Goal: Task Accomplishment & Management: Complete application form

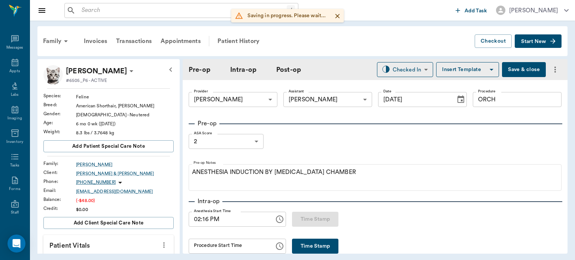
scroll to position [423, 0]
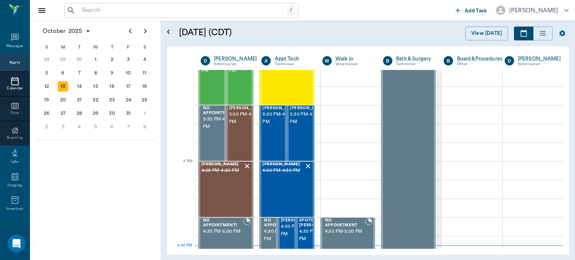
scroll to position [811, 0]
click at [267, 130] on div at bounding box center [267, 133] width 0 height 55
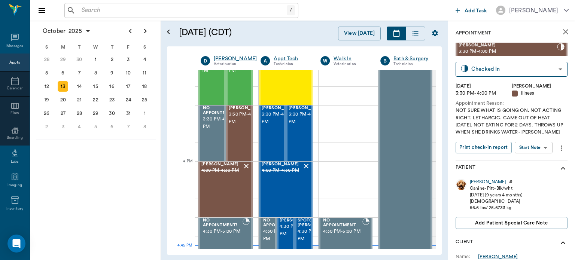
click at [475, 185] on div "[PERSON_NAME]" at bounding box center [488, 182] width 36 height 6
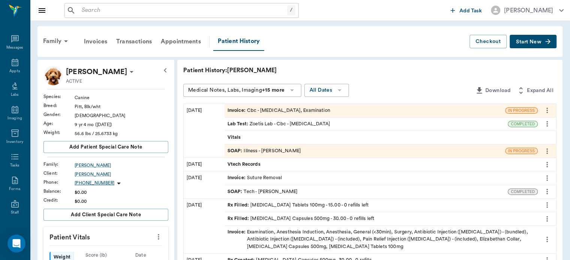
click at [539, 42] on span "Start New" at bounding box center [528, 42] width 25 height 0
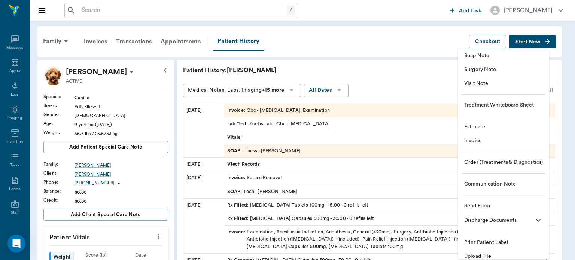
click at [493, 69] on span "Surgery Note" at bounding box center [504, 70] width 79 height 8
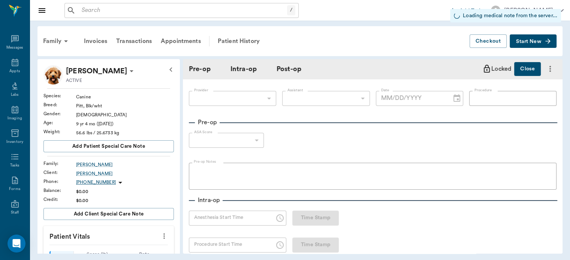
type input "63ec2f075fda476ae8351a4d"
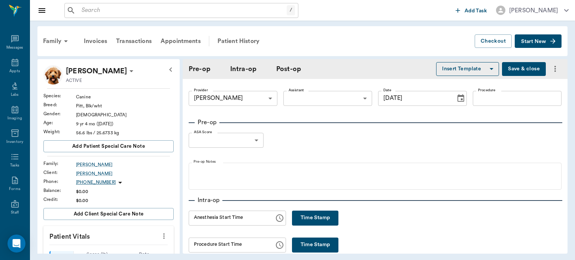
type input "[DATE]"
click at [336, 99] on body "/ ​ Add Task [PERSON_NAME] Nectar Messages Appts Labs Imaging Inventory Tasks F…" at bounding box center [287, 130] width 575 height 260
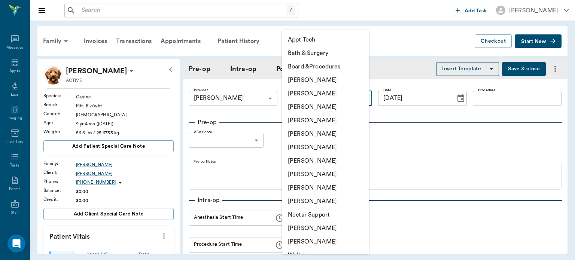
click at [312, 226] on li "[PERSON_NAME]" at bounding box center [325, 228] width 87 height 13
type input "6740bf97de10e07744acf1eb"
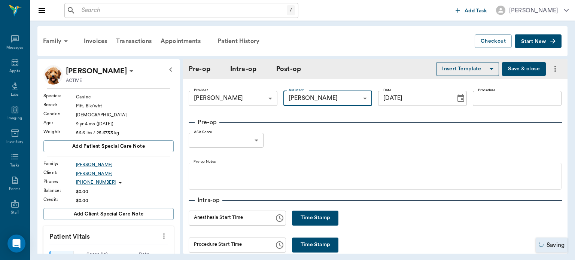
click at [253, 143] on body "/ ​ Add Task [PERSON_NAME] Nectar Messages Appts Labs Imaging Inventory Tasks F…" at bounding box center [287, 130] width 575 height 260
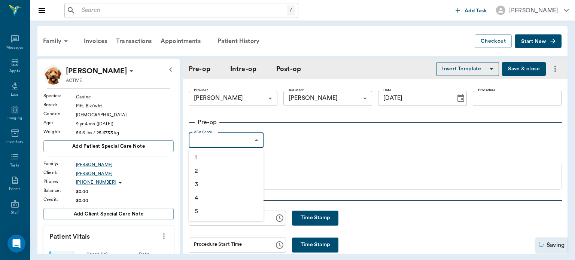
click at [217, 162] on li "1" at bounding box center [226, 157] width 75 height 13
type input "1"
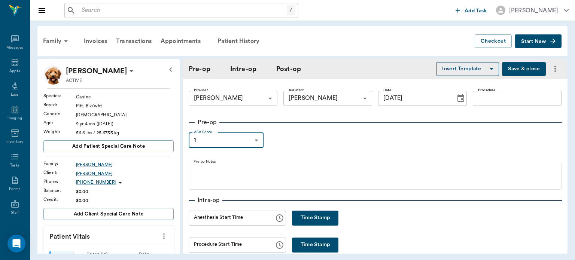
click at [522, 96] on input "Procedure" at bounding box center [517, 98] width 89 height 15
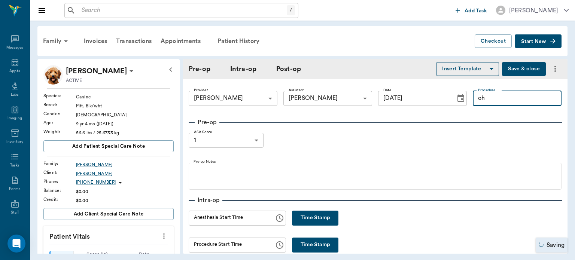
type input "o"
click at [515, 98] on input "O" at bounding box center [517, 98] width 89 height 15
type input "OHE"
click at [251, 140] on body "/ ​ Add Task [PERSON_NAME] Nectar Messages Appts Labs Imaging Inventory Tasks F…" at bounding box center [287, 130] width 575 height 260
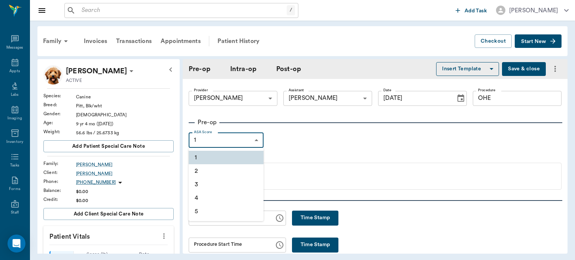
click at [234, 174] on li "2" at bounding box center [226, 170] width 75 height 13
type input "2"
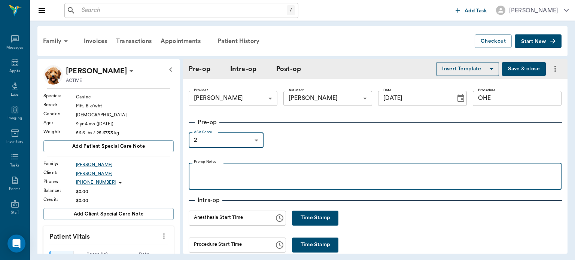
click at [238, 176] on div at bounding box center [376, 176] width 366 height 19
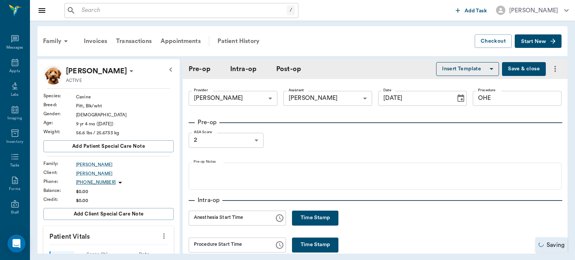
click at [466, 73] on button "Insert Template" at bounding box center [467, 69] width 63 height 14
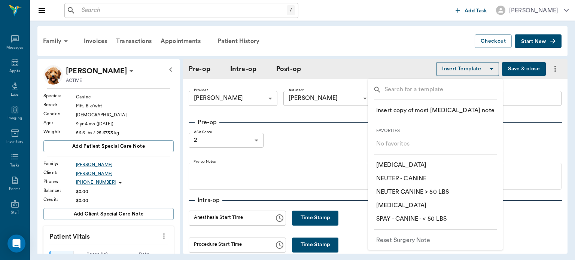
click at [438, 222] on p "​ SPAY - CANINE - < 50 LBS" at bounding box center [411, 219] width 71 height 9
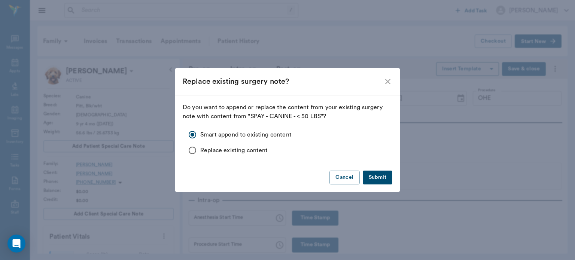
click at [389, 70] on div "Replace existing surgery note?" at bounding box center [287, 81] width 225 height 27
click at [389, 81] on icon "close" at bounding box center [388, 81] width 9 height 9
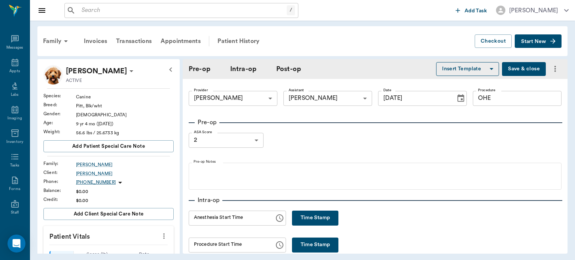
click at [487, 69] on icon "button" at bounding box center [491, 68] width 9 height 9
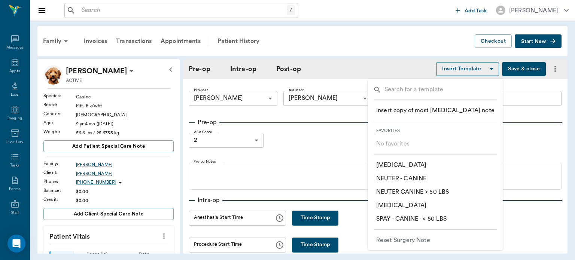
click at [423, 236] on p "Reset Surgery Note" at bounding box center [403, 240] width 54 height 9
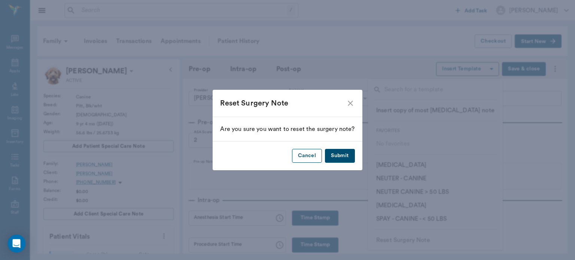
click at [310, 158] on button "Cancel" at bounding box center [307, 156] width 30 height 14
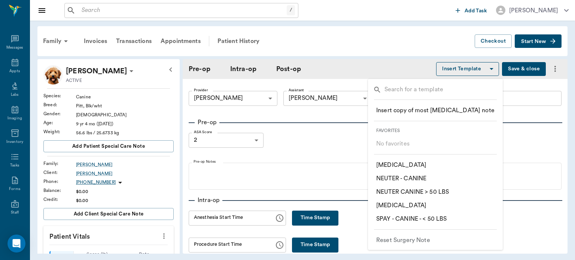
click at [451, 91] on input "text" at bounding box center [441, 90] width 113 height 11
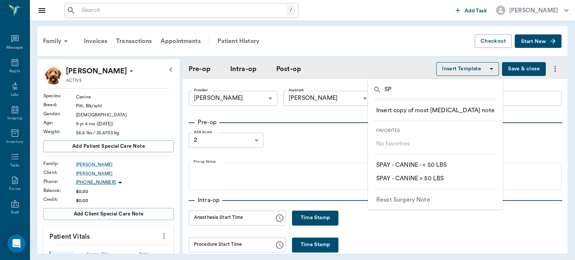
type input "SP"
click at [442, 178] on p "​ SPAY - CANINE > 50 LBS" at bounding box center [409, 178] width 67 height 9
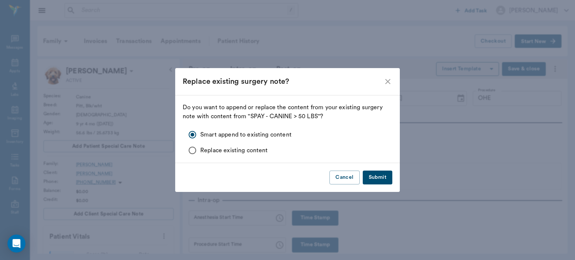
click at [380, 180] on button "Submit" at bounding box center [378, 178] width 30 height 14
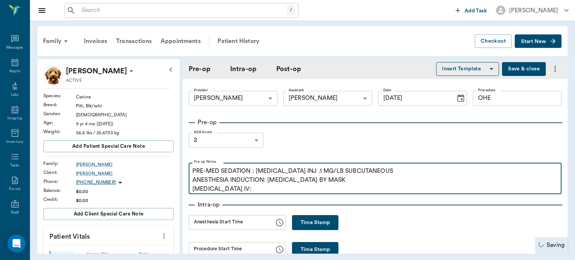
click at [294, 191] on p "PRE-MED SEDATION : [MEDICAL_DATA] INJ .1 MG/LB SUBCUTANEOUS ANESTHESIA INDUCTIO…" at bounding box center [376, 180] width 366 height 27
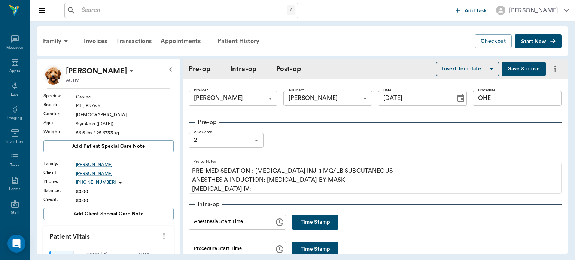
click at [515, 101] on input "OHE" at bounding box center [517, 98] width 89 height 15
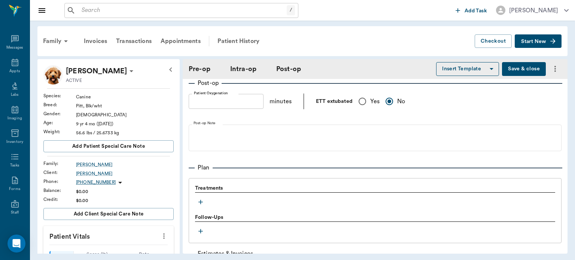
scroll to position [542, 0]
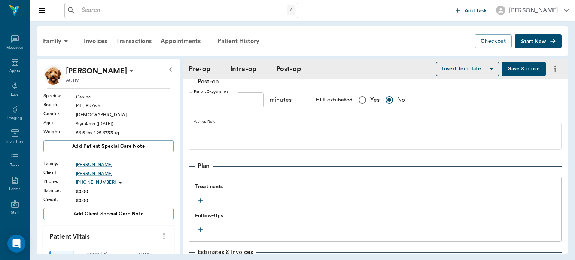
type input "OHE/PYOMETRA"
click at [200, 205] on icon "button" at bounding box center [200, 200] width 7 height 7
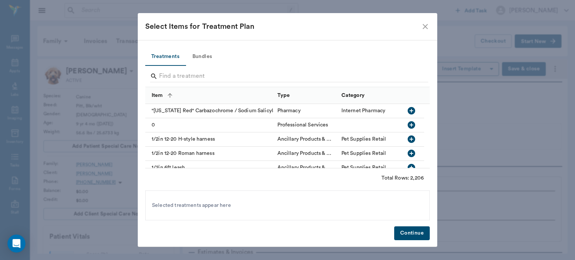
click at [210, 61] on button "Bundles" at bounding box center [202, 57] width 34 height 18
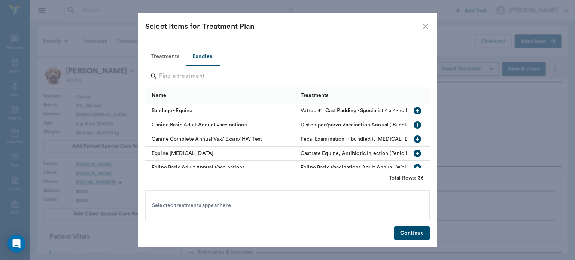
click at [284, 76] on input "Search" at bounding box center [288, 76] width 258 height 12
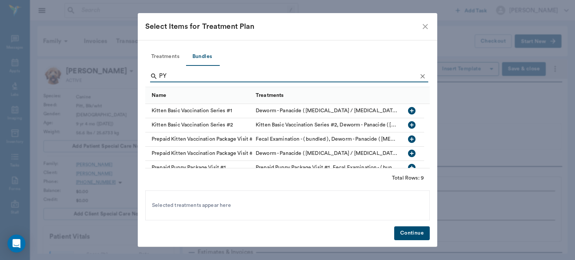
type input "P"
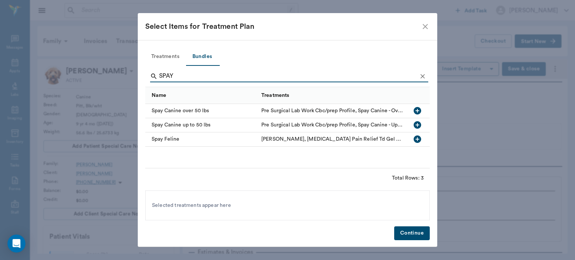
type input "SPAY"
click at [420, 113] on icon "button" at bounding box center [417, 110] width 7 height 7
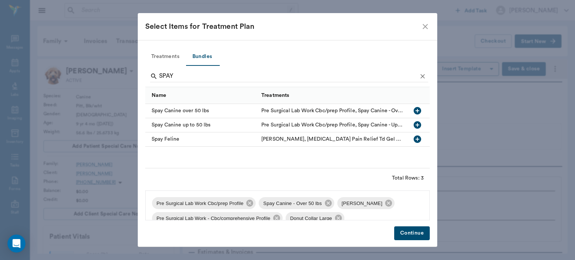
click at [160, 58] on button "Treatments" at bounding box center [165, 57] width 40 height 18
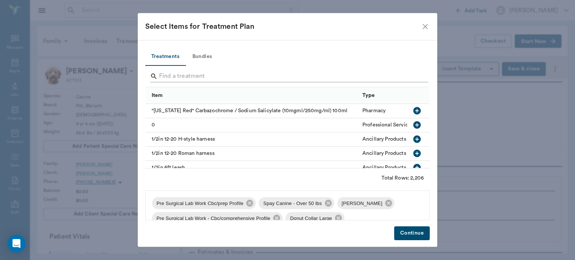
click at [238, 79] on input "Search" at bounding box center [288, 76] width 258 height 12
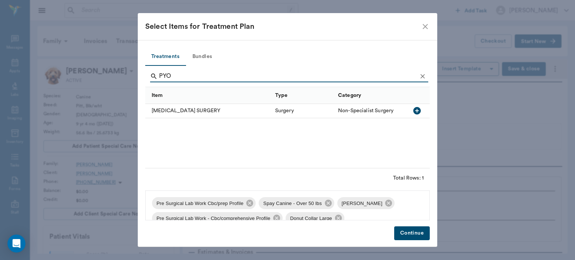
type input "PYO"
click at [418, 113] on icon "button" at bounding box center [417, 110] width 7 height 7
click at [421, 114] on icon "button" at bounding box center [417, 110] width 9 height 9
click at [417, 112] on icon "button" at bounding box center [417, 110] width 7 height 7
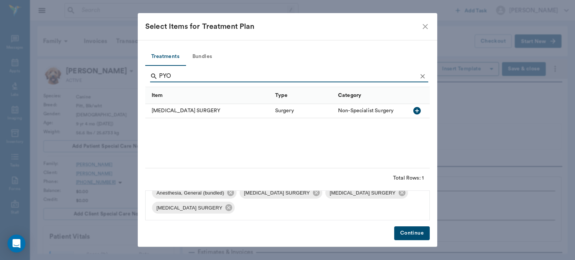
scroll to position [54, 0]
click at [313, 193] on icon at bounding box center [316, 194] width 7 height 7
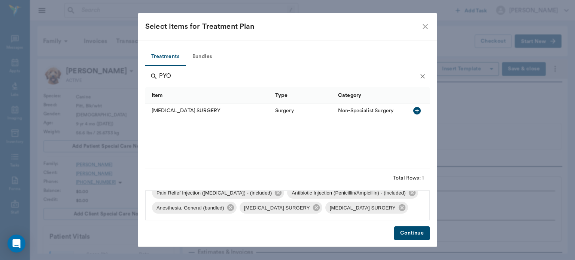
scroll to position [40, 0]
click at [313, 210] on icon at bounding box center [316, 208] width 7 height 7
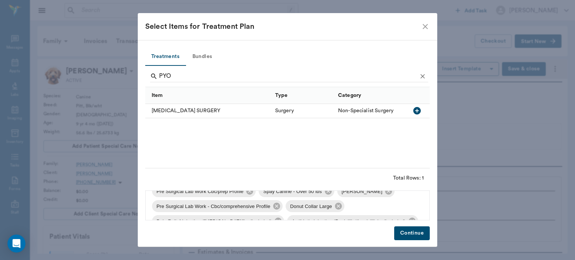
scroll to position [12, 0]
click at [276, 208] on icon at bounding box center [277, 206] width 8 height 8
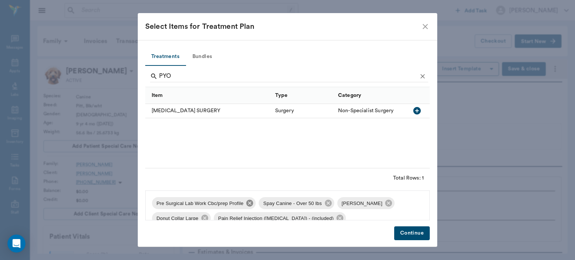
click at [247, 205] on icon at bounding box center [249, 203] width 7 height 7
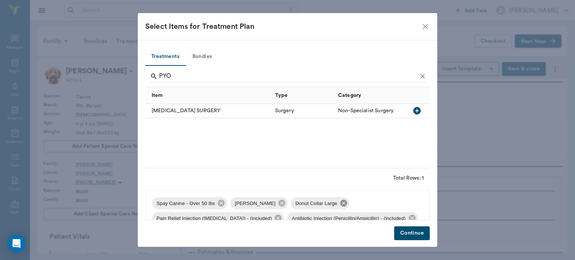
click at [341, 203] on icon at bounding box center [344, 203] width 7 height 7
click at [278, 206] on icon at bounding box center [282, 203] width 8 height 8
click at [415, 239] on button "Continue" at bounding box center [412, 234] width 36 height 14
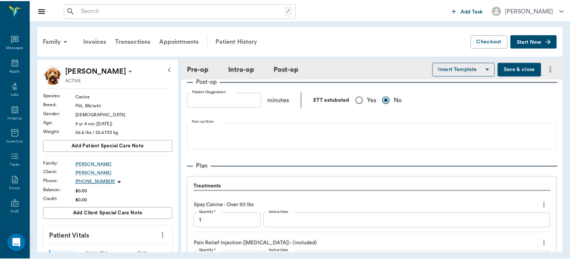
scroll to position [786, 0]
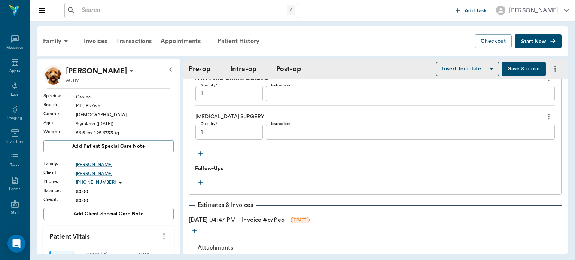
click at [280, 224] on link "Invoice # c7f1e5" at bounding box center [263, 220] width 43 height 9
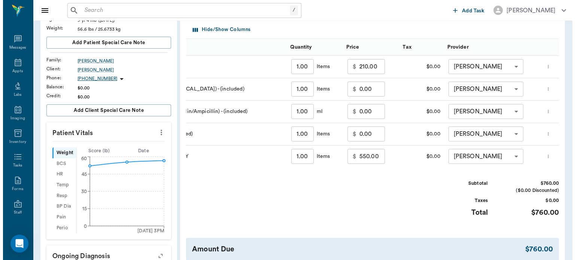
scroll to position [0, 90]
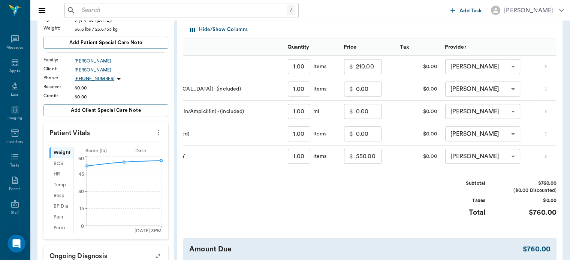
click at [544, 68] on icon "more" at bounding box center [545, 66] width 5 height 9
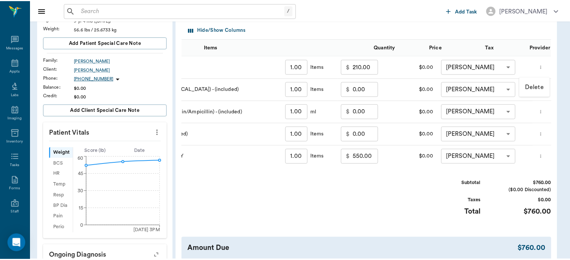
scroll to position [0, 0]
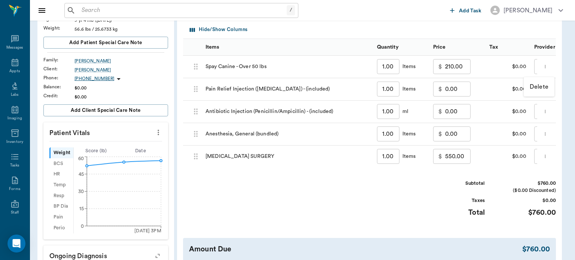
click at [539, 88] on p "Delete" at bounding box center [539, 86] width 19 height 9
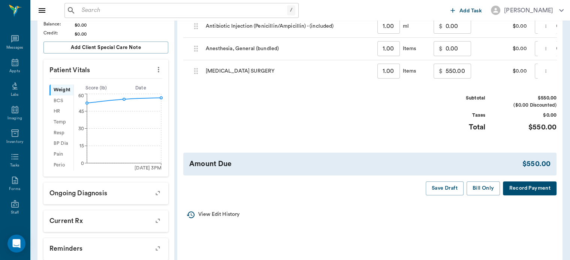
scroll to position [167, 0]
click at [449, 195] on button "Save Draft" at bounding box center [445, 188] width 38 height 14
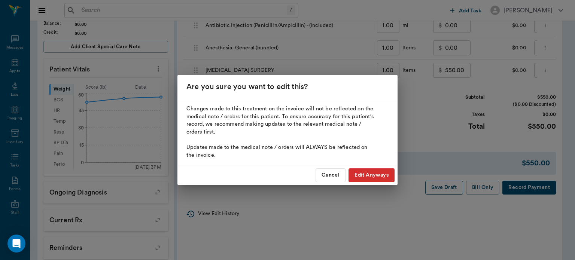
click at [375, 178] on button "Edit Anyways" at bounding box center [372, 176] width 46 height 14
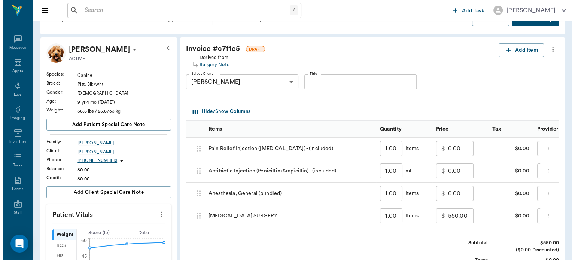
scroll to position [0, 0]
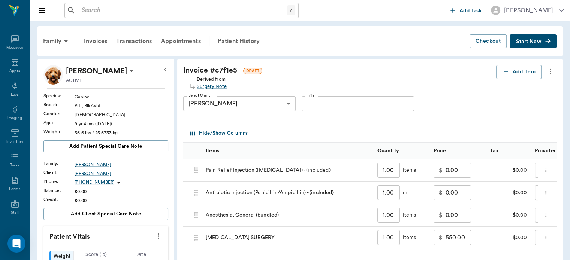
click at [247, 38] on div "Patient History" at bounding box center [238, 41] width 51 height 18
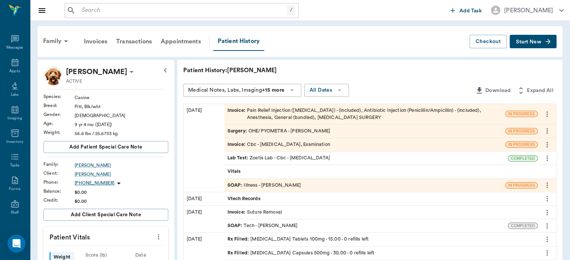
click at [369, 133] on div "Surgery : OHE/PYOMETRA - [PERSON_NAME]" at bounding box center [364, 131] width 281 height 13
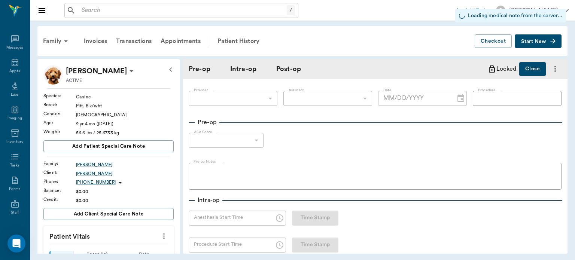
type input "63ec2f075fda476ae8351a4d"
type input "6740bf97de10e07744acf1eb"
type input "OHE/PYOMETRA"
type input "2"
type input "[DATE]"
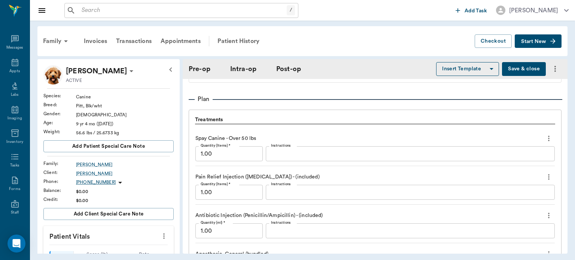
scroll to position [826, 0]
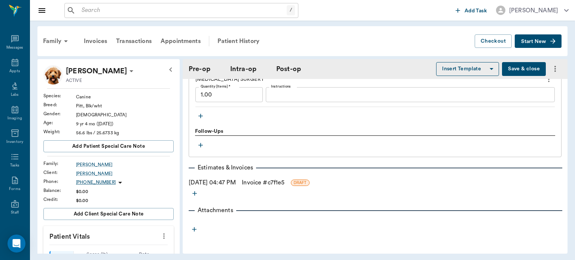
click at [201, 117] on icon "button" at bounding box center [201, 116] width 4 height 4
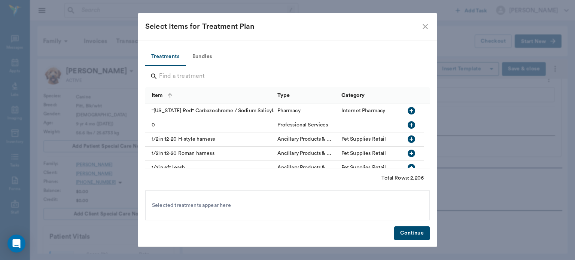
click at [253, 79] on input "Search" at bounding box center [288, 76] width 258 height 12
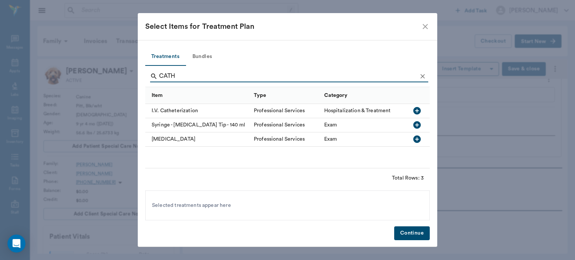
click at [417, 112] on icon "button" at bounding box center [417, 110] width 9 height 9
click at [372, 78] on input "CATH" at bounding box center [288, 76] width 258 height 12
click at [376, 79] on input "CATH" at bounding box center [288, 76] width 258 height 12
click at [375, 79] on input "CATH" at bounding box center [288, 76] width 258 height 12
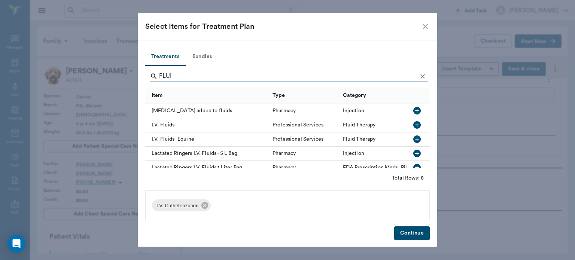
click at [413, 125] on icon "button" at bounding box center [417, 125] width 9 height 9
click at [388, 79] on input "FLUI" at bounding box center [288, 76] width 258 height 12
click at [393, 76] on input "FLUI" at bounding box center [288, 76] width 258 height 12
click at [395, 78] on input "FLUI" at bounding box center [288, 76] width 258 height 12
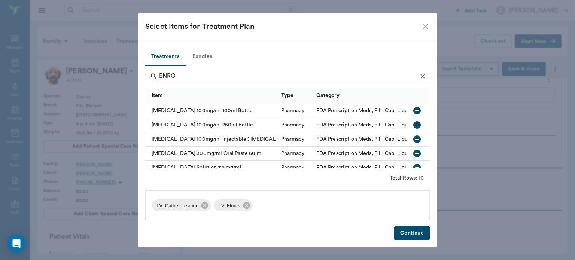
type input "ENRO"
click at [414, 142] on icon "button" at bounding box center [417, 139] width 7 height 7
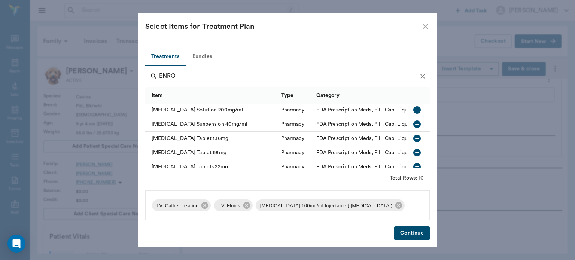
scroll to position [84, 0]
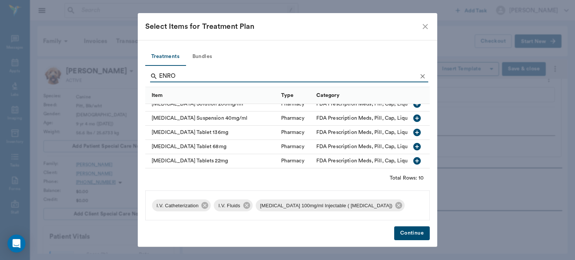
click at [414, 129] on icon "button" at bounding box center [417, 132] width 7 height 7
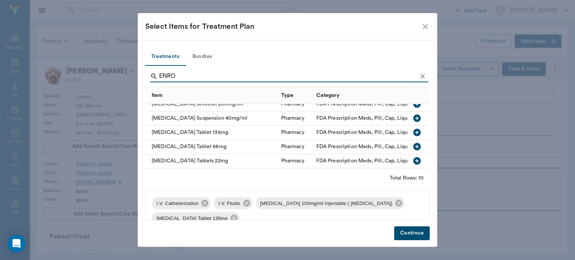
click at [416, 231] on button "Continue" at bounding box center [412, 234] width 36 height 14
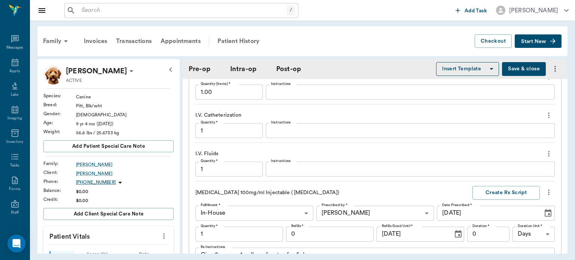
scroll to position [1034, 0]
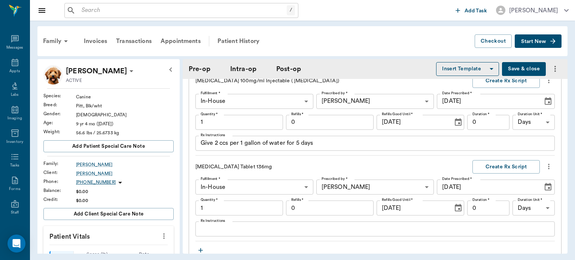
scroll to position [937, 0]
click at [265, 128] on input "1" at bounding box center [240, 122] width 88 height 15
type input "3"
click at [239, 213] on input "1" at bounding box center [240, 208] width 88 height 15
type input "10"
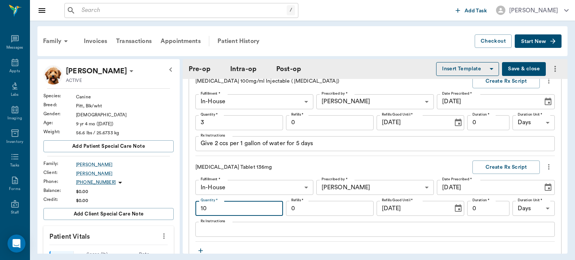
click at [324, 234] on textarea "Rx Instructions" at bounding box center [375, 230] width 349 height 9
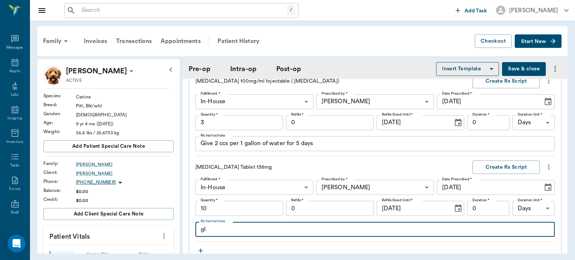
type textarea "g"
click at [263, 234] on textarea "Give 1 tablet by mouth dily until gone" at bounding box center [375, 230] width 349 height 9
type textarea "Give 1 tablet by mouth daily until gone"
click at [497, 212] on input "0" at bounding box center [489, 208] width 42 height 15
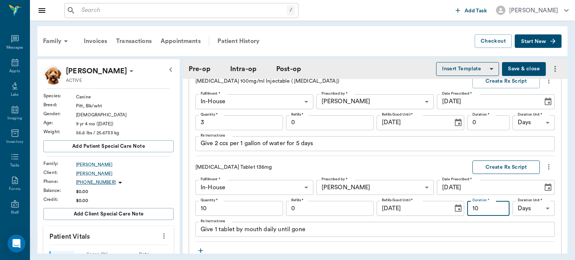
type input "10"
click at [509, 172] on button "Create Rx Script" at bounding box center [506, 168] width 67 height 14
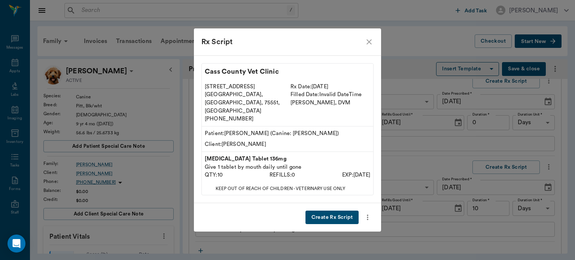
click at [335, 212] on button "Create Rx Script" at bounding box center [332, 218] width 53 height 14
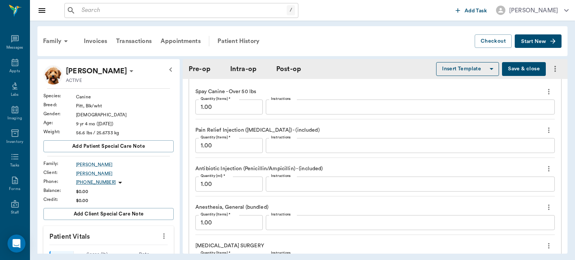
scroll to position [655, 0]
click at [545, 96] on icon "more" at bounding box center [549, 93] width 8 height 9
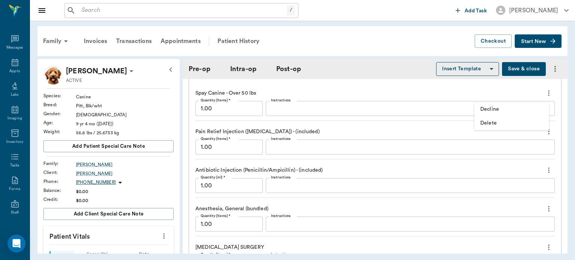
click at [495, 126] on span "Delete" at bounding box center [512, 123] width 63 height 8
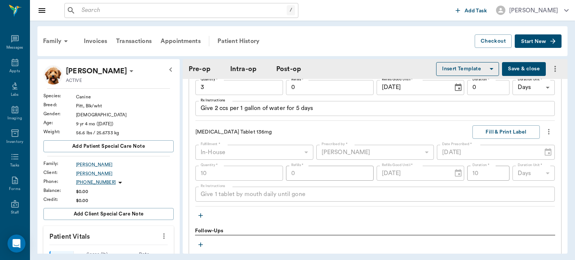
scroll to position [941, 0]
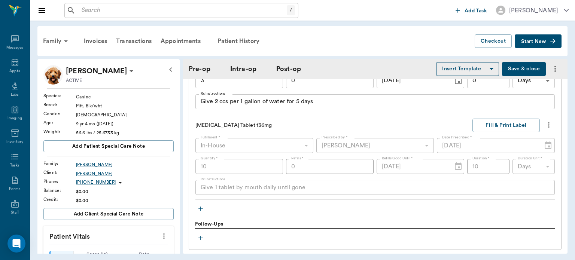
click at [201, 211] on icon "button" at bounding box center [201, 209] width 4 height 4
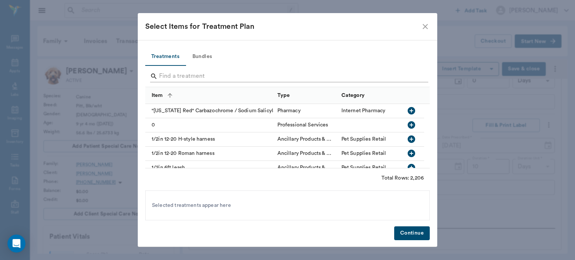
click at [254, 78] on input "Search" at bounding box center [288, 76] width 258 height 12
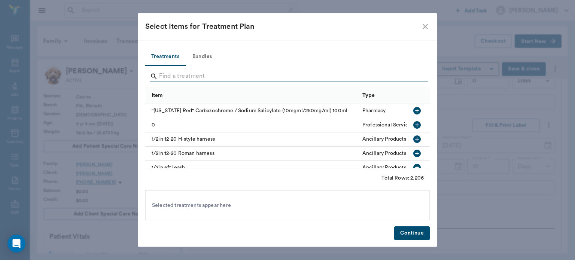
click at [254, 78] on input "Search" at bounding box center [288, 76] width 258 height 12
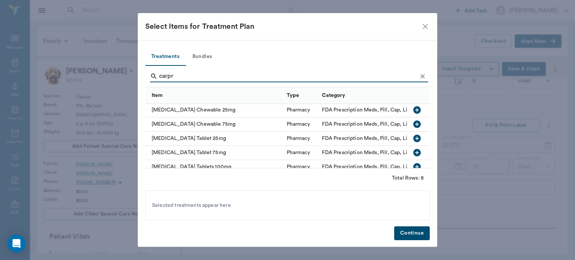
scroll to position [36, 0]
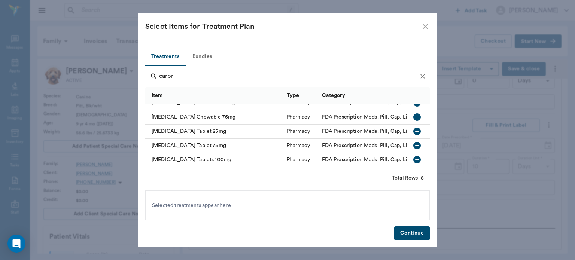
type input "carpr"
click at [414, 159] on icon "button" at bounding box center [417, 159] width 7 height 7
click at [418, 238] on button "Continue" at bounding box center [412, 234] width 36 height 14
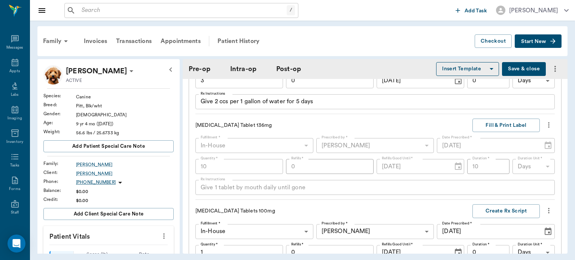
scroll to position [1081, 0]
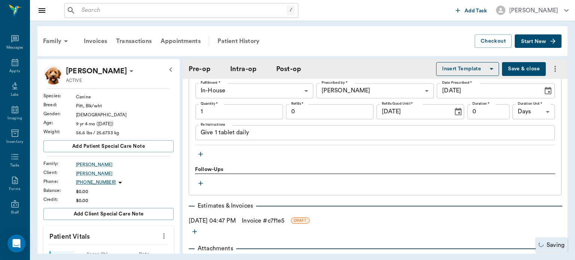
click at [254, 112] on input "1" at bounding box center [240, 112] width 88 height 15
type input "10"
click at [496, 116] on input "0" at bounding box center [489, 112] width 42 height 15
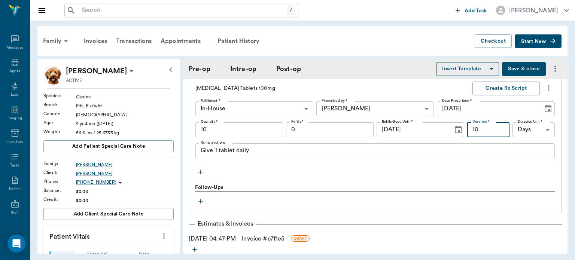
scroll to position [1040, 0]
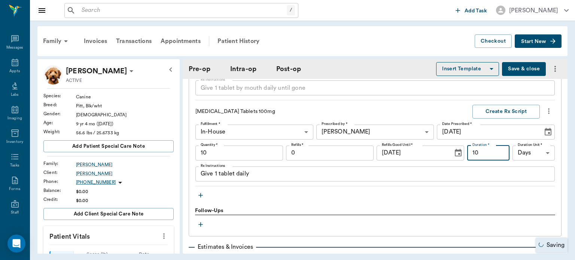
type input "10"
click at [508, 116] on button "Create Rx Script" at bounding box center [506, 112] width 67 height 14
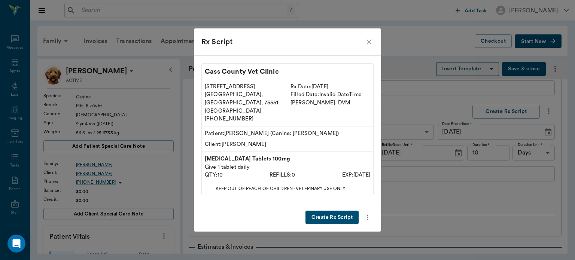
click at [342, 211] on button "Create Rx Script" at bounding box center [332, 218] width 53 height 14
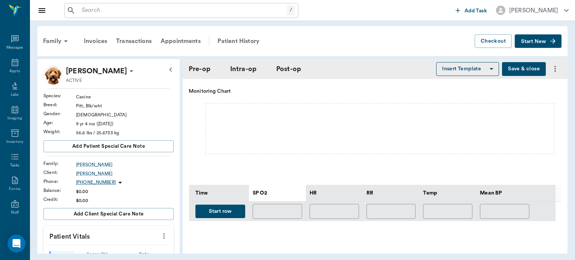
scroll to position [266, 0]
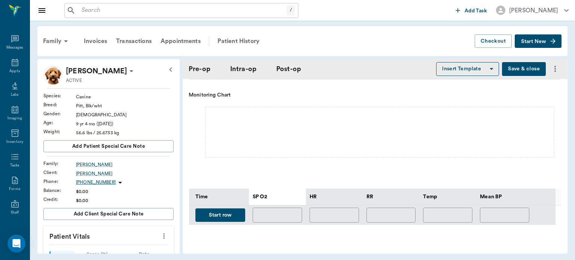
click at [232, 217] on button "Start row" at bounding box center [221, 216] width 50 height 14
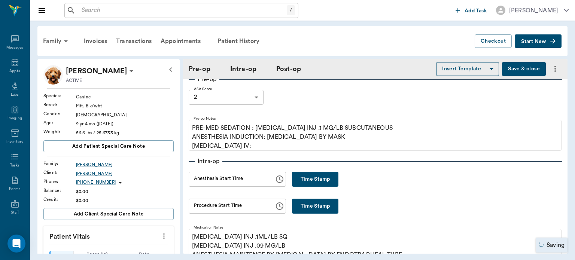
scroll to position [89, 0]
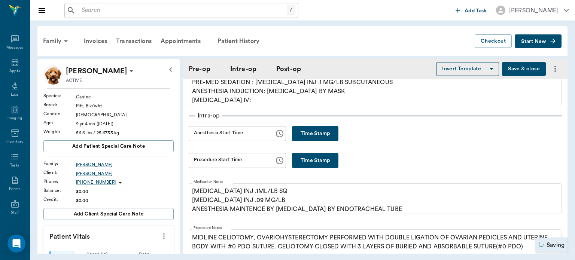
click at [316, 137] on button "Time Stamp" at bounding box center [315, 133] width 46 height 15
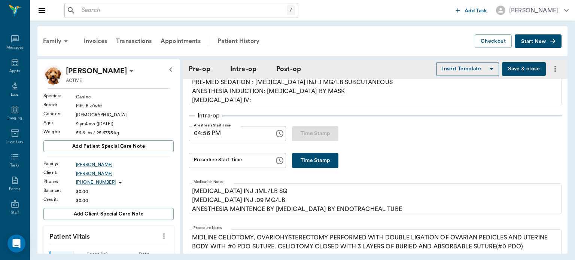
click at [207, 134] on input "04:56 PM" at bounding box center [229, 133] width 81 height 15
type input "04:50 PM"
click at [209, 163] on input "Procedure Start Time" at bounding box center [229, 160] width 81 height 15
click at [306, 162] on button "Time Stamp" at bounding box center [315, 160] width 46 height 15
type input "04:57 PM"
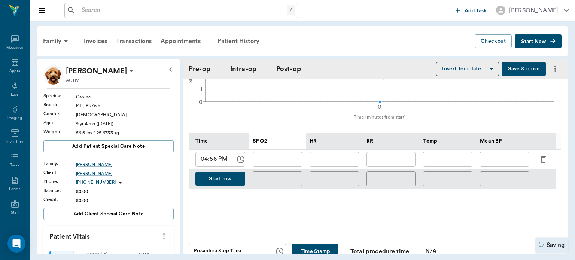
scroll to position [325, 0]
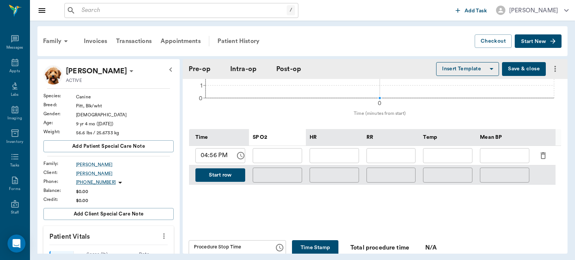
click at [275, 162] on input "text" at bounding box center [277, 155] width 49 height 15
type input "99"
click at [340, 156] on input "text" at bounding box center [334, 155] width 49 height 15
type input "176"
click at [400, 157] on input "text" at bounding box center [391, 155] width 49 height 15
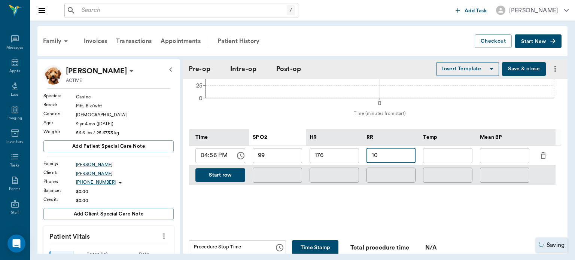
type input "10"
click at [515, 157] on input "text" at bounding box center [504, 155] width 49 height 15
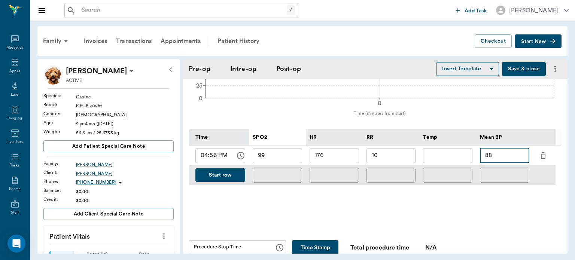
type input "88"
click at [218, 182] on button "Start row" at bounding box center [221, 176] width 50 height 14
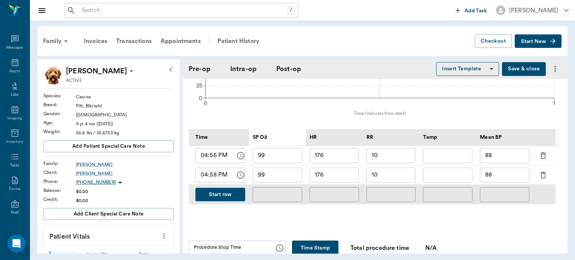
click at [274, 181] on input "99" at bounding box center [277, 175] width 49 height 15
click at [346, 175] on input "176" at bounding box center [334, 175] width 49 height 15
type input "159"
click at [405, 181] on input "10" at bounding box center [391, 175] width 49 height 15
click at [508, 178] on input "88" at bounding box center [504, 175] width 49 height 15
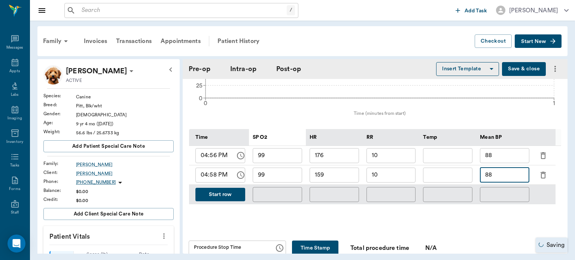
type input "8"
type input "65"
click at [391, 217] on div "Time SP O2 HR RR Temp Mean BP 04:56 PM ​ 99 ​ 176 ​ 10 ​ ​ 88 ​ 04:58 PM ​ 99 ​…" at bounding box center [375, 166] width 372 height 99
click at [221, 198] on button "Start row" at bounding box center [221, 195] width 50 height 14
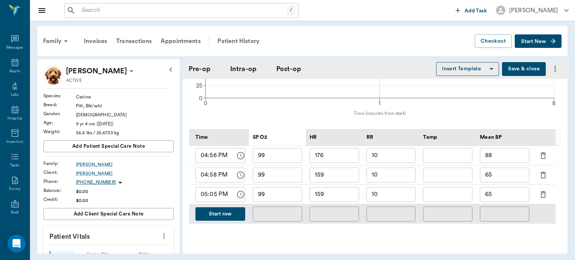
click at [322, 199] on input "159" at bounding box center [334, 194] width 49 height 15
type input "149"
click at [488, 195] on input "65" at bounding box center [504, 194] width 49 height 15
click at [523, 197] on input "65" at bounding box center [504, 194] width 49 height 15
type input "6"
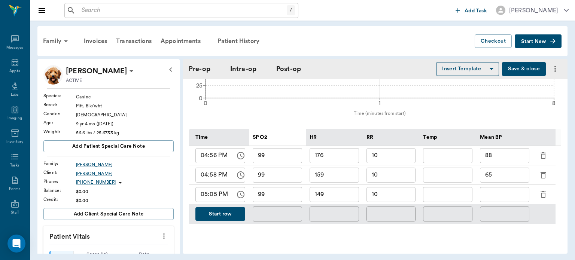
click at [227, 217] on button "Start row" at bounding box center [221, 215] width 50 height 14
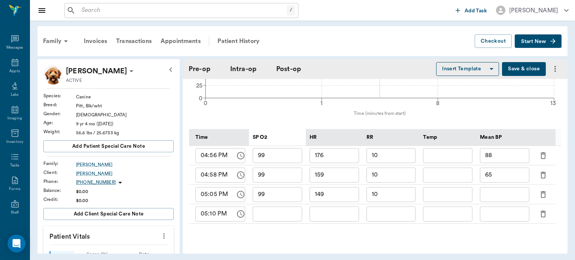
type input "99"
type input "149"
type input "10"
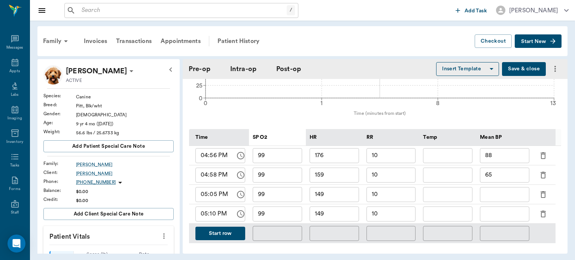
click at [227, 217] on div "05:10 PM ​" at bounding box center [221, 214] width 50 height 15
click at [265, 218] on input "99" at bounding box center [277, 214] width 49 height 15
click at [330, 218] on input "149" at bounding box center [334, 214] width 49 height 15
type input "148"
click at [389, 215] on input "10" at bounding box center [391, 214] width 49 height 15
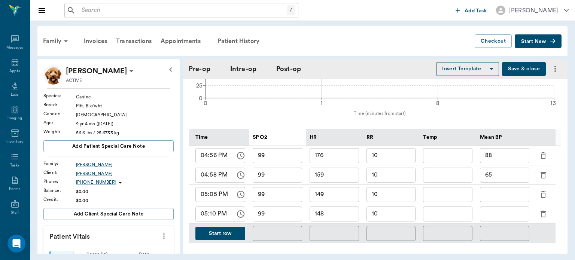
click at [225, 238] on button "Start row" at bounding box center [221, 234] width 50 height 14
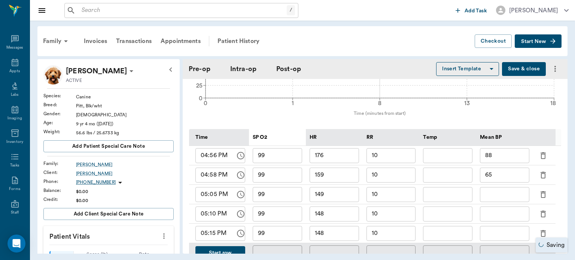
click at [328, 238] on input "148" at bounding box center [334, 233] width 49 height 15
type input "147"
click at [389, 241] on input "10" at bounding box center [391, 233] width 49 height 15
type input "1"
type input "3"
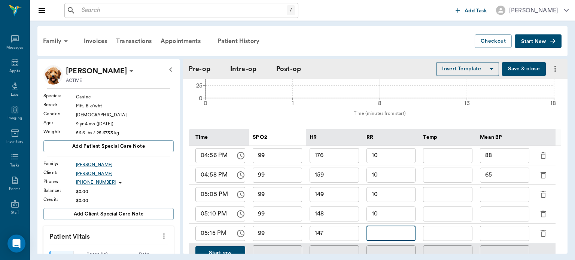
type input "1"
type input "8"
type input "18"
click at [381, 216] on input "10" at bounding box center [391, 214] width 49 height 15
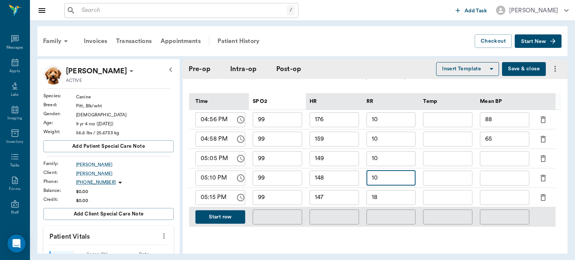
scroll to position [370, 0]
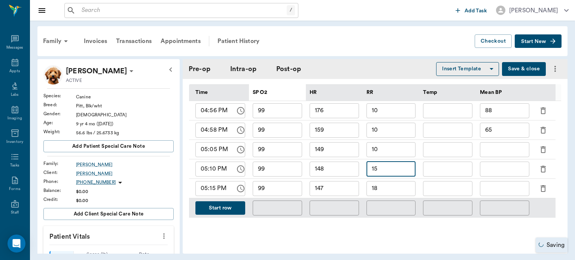
click at [391, 171] on input "15" at bounding box center [391, 169] width 49 height 15
type input "15"
click at [229, 212] on button "Start row" at bounding box center [221, 209] width 50 height 14
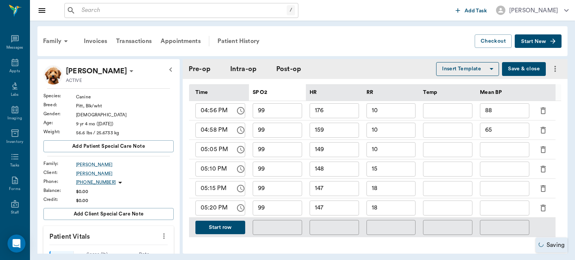
click at [276, 206] on input "99" at bounding box center [277, 208] width 49 height 15
type input "98"
click at [346, 216] on input "147" at bounding box center [334, 208] width 49 height 15
type input "148"
click at [382, 213] on input "18" at bounding box center [391, 208] width 49 height 15
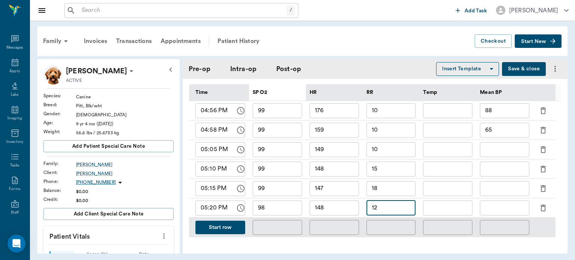
type input "12"
click at [218, 229] on button "Start row" at bounding box center [221, 228] width 50 height 14
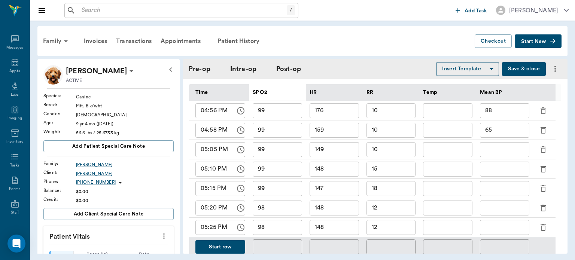
type input "98"
type input "148"
type input "12"
click at [283, 233] on input "98" at bounding box center [277, 227] width 49 height 15
click at [326, 231] on input "148" at bounding box center [334, 227] width 49 height 15
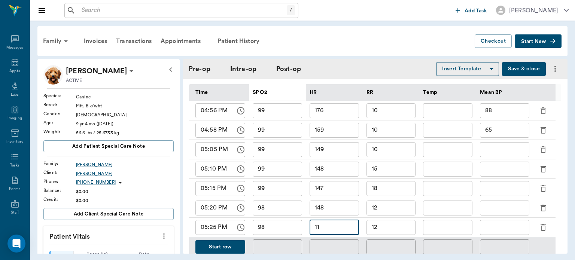
type input "1"
type input "5"
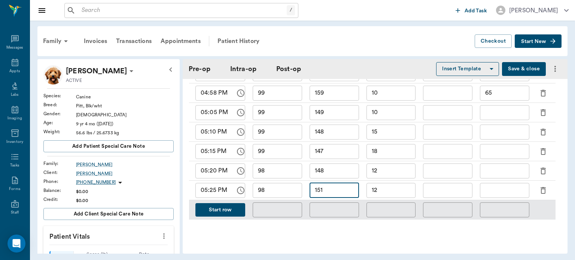
scroll to position [408, 0]
type input "151"
click at [229, 214] on button "Start row" at bounding box center [221, 210] width 50 height 14
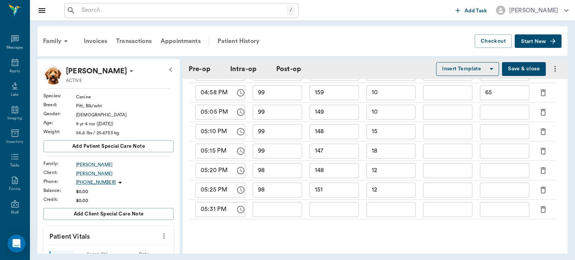
type input "98"
type input "151"
type input "12"
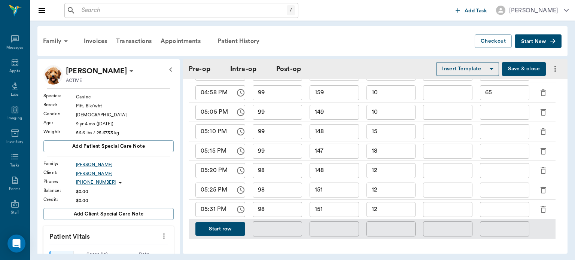
click at [288, 214] on input "98" at bounding box center [277, 209] width 49 height 15
type input "99"
click at [343, 212] on input "151" at bounding box center [334, 209] width 49 height 15
type input "154"
click at [389, 211] on input "12" at bounding box center [391, 209] width 49 height 15
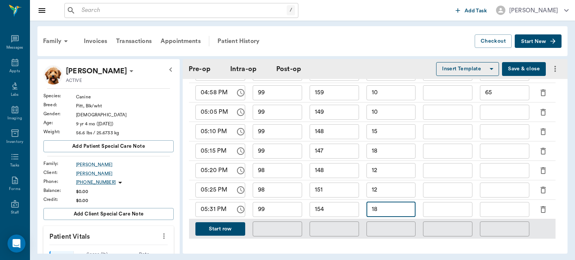
type input "18"
click at [229, 230] on button "Start row" at bounding box center [221, 230] width 50 height 14
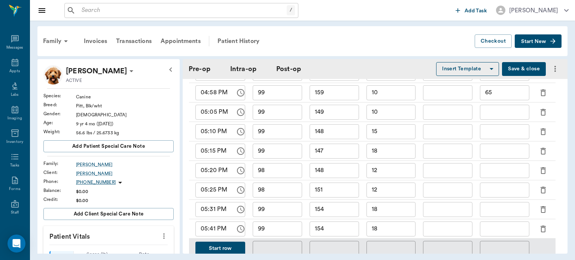
click at [333, 233] on input "154" at bounding box center [334, 229] width 49 height 15
click at [333, 233] on input "152" at bounding box center [334, 229] width 49 height 15
type input "152"
click at [387, 231] on input "18" at bounding box center [391, 229] width 49 height 15
type input "1"
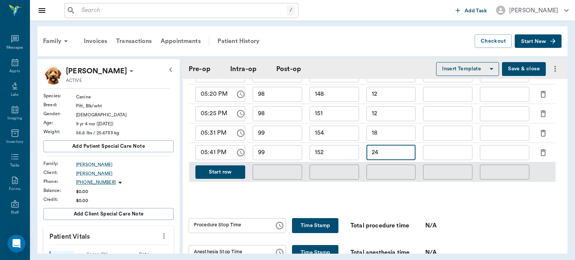
scroll to position [489, 0]
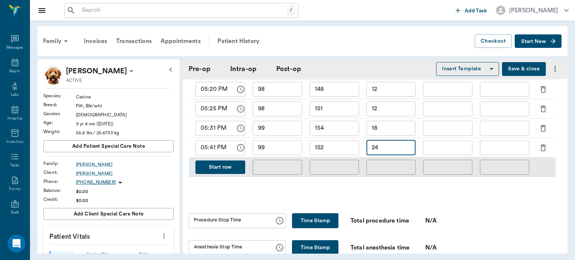
type input "24"
click at [217, 172] on button "Start row" at bounding box center [221, 168] width 50 height 14
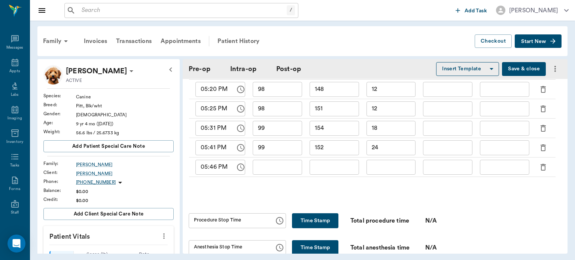
type input "99"
type input "152"
type input "24"
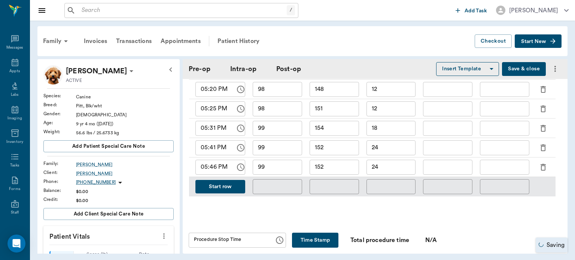
click at [284, 172] on input "99" at bounding box center [277, 167] width 49 height 15
click at [330, 175] on input "152" at bounding box center [334, 167] width 49 height 15
type input "151"
click at [391, 174] on input "24" at bounding box center [391, 167] width 49 height 15
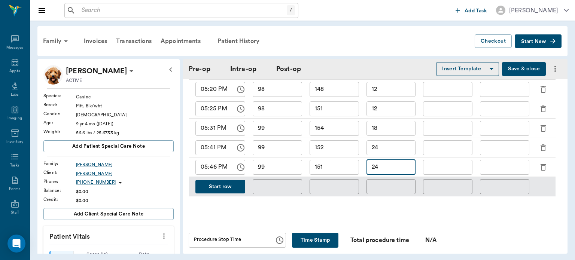
type input "2"
type input "18"
click at [213, 189] on button "Start row" at bounding box center [221, 187] width 50 height 14
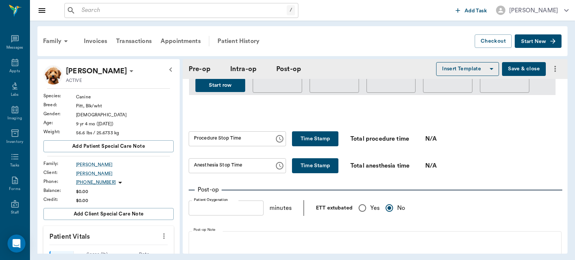
scroll to position [611, 0]
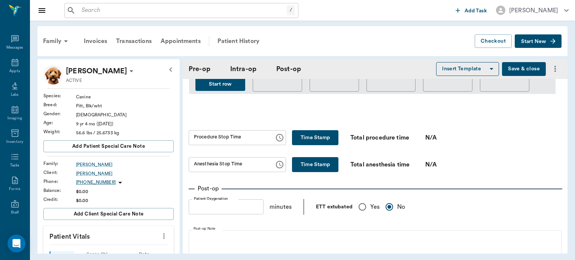
click at [310, 140] on button "Time Stamp" at bounding box center [315, 137] width 46 height 15
type input "06:00 PM"
click at [305, 171] on button "Time Stamp" at bounding box center [315, 164] width 46 height 15
type input "06:00 PM"
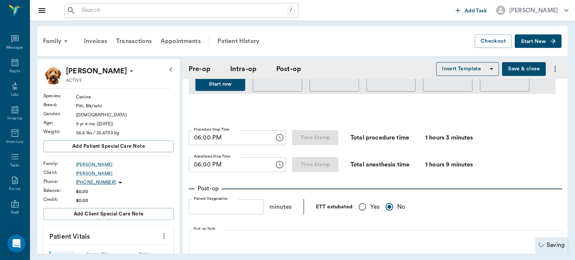
click at [208, 143] on input "06:00 PM" at bounding box center [229, 137] width 81 height 15
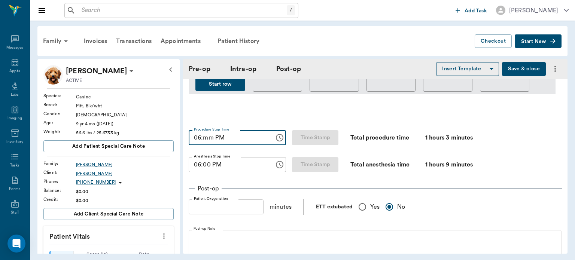
click at [200, 143] on input "06:mm PM" at bounding box center [229, 137] width 81 height 15
type input "05:58 PM"
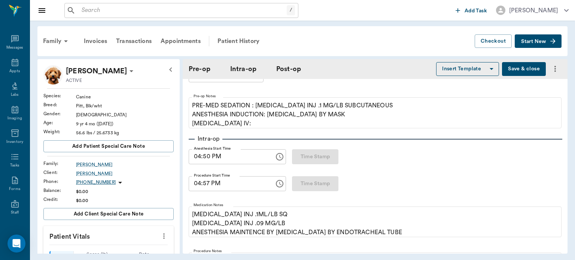
scroll to position [0, 0]
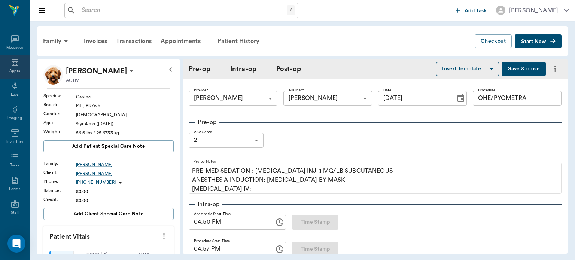
click at [10, 63] on icon at bounding box center [14, 62] width 9 height 9
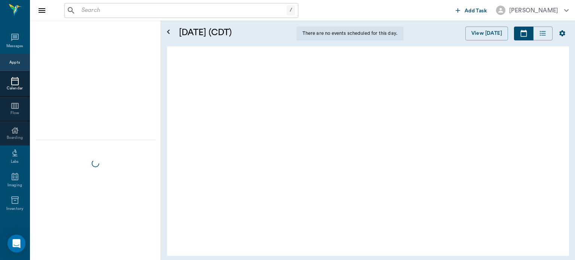
scroll to position [901, 0]
